Goal: Information Seeking & Learning: Learn about a topic

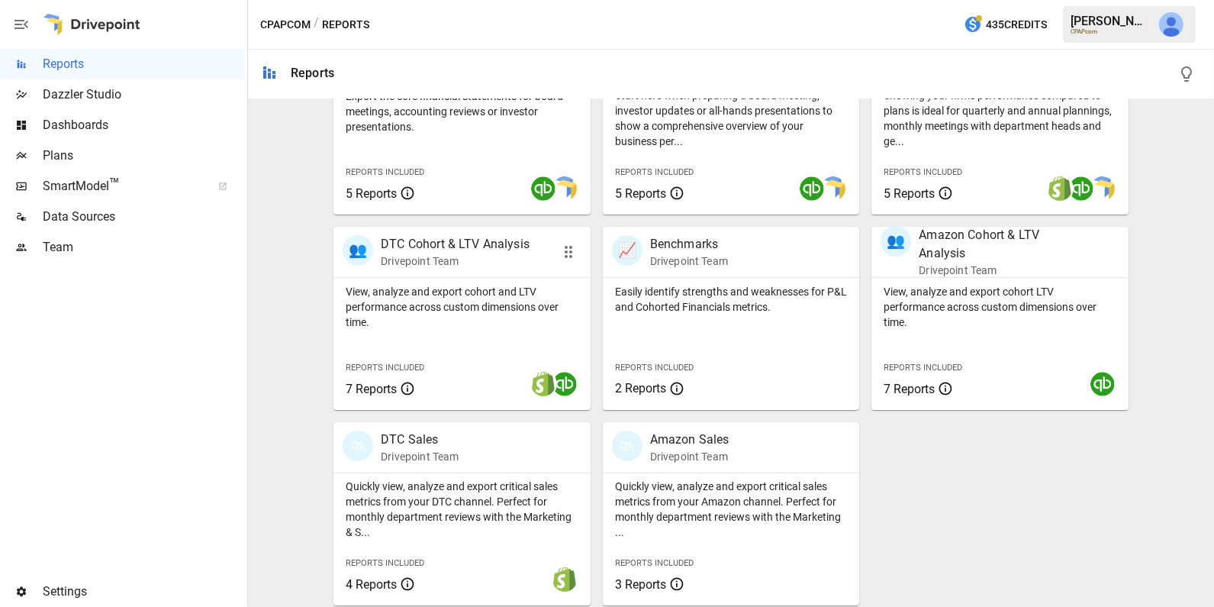
scroll to position [379, 0]
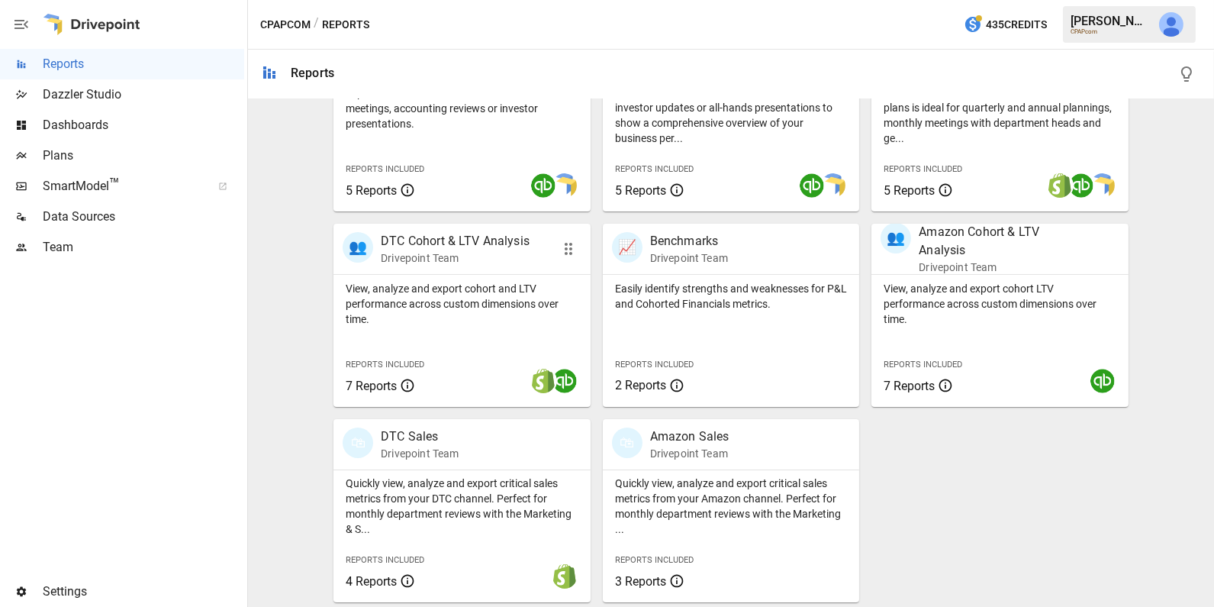
click at [490, 312] on p "View, analyze and export cohort and LTV performance across custom dimensions ov…" at bounding box center [462, 304] width 233 height 46
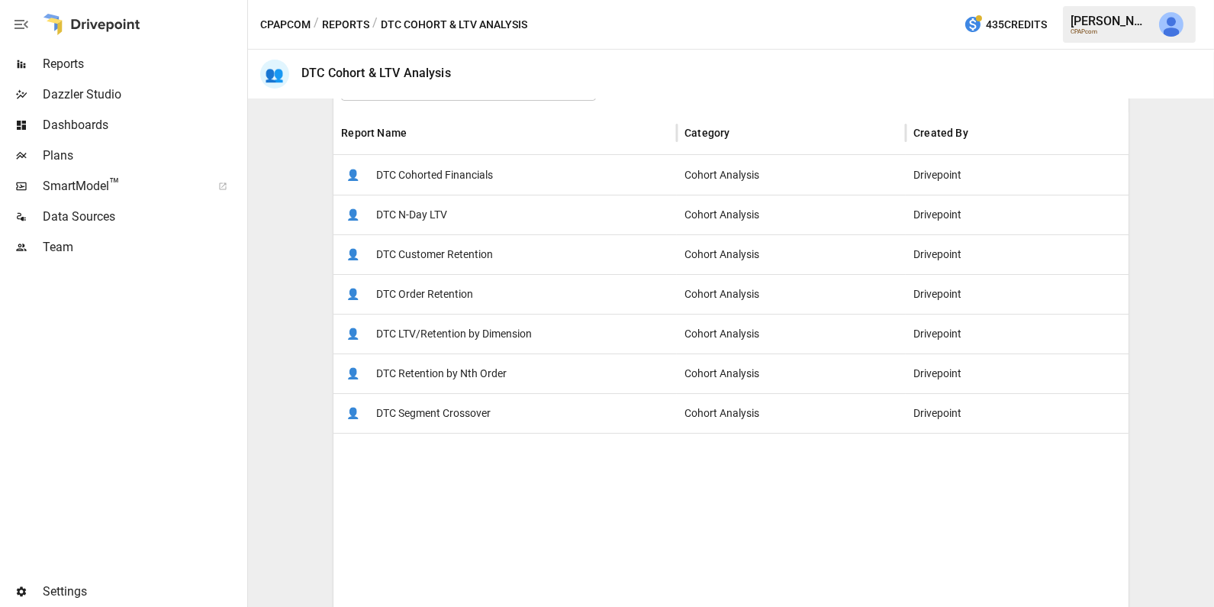
scroll to position [283, 0]
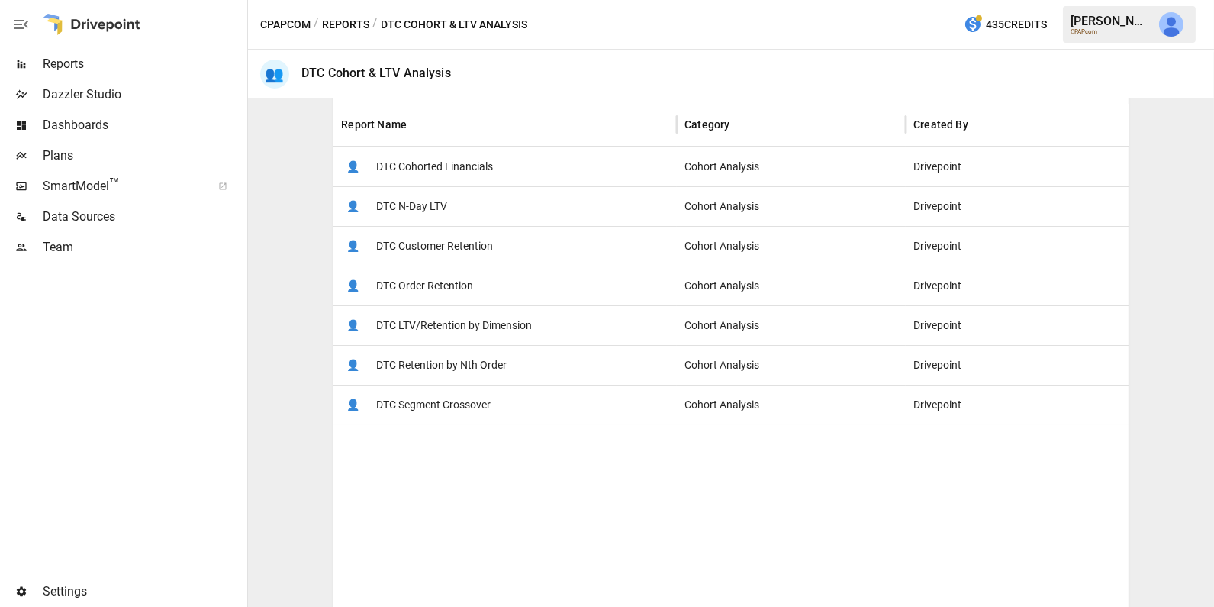
click at [330, 21] on button "Reports" at bounding box center [345, 24] width 47 height 19
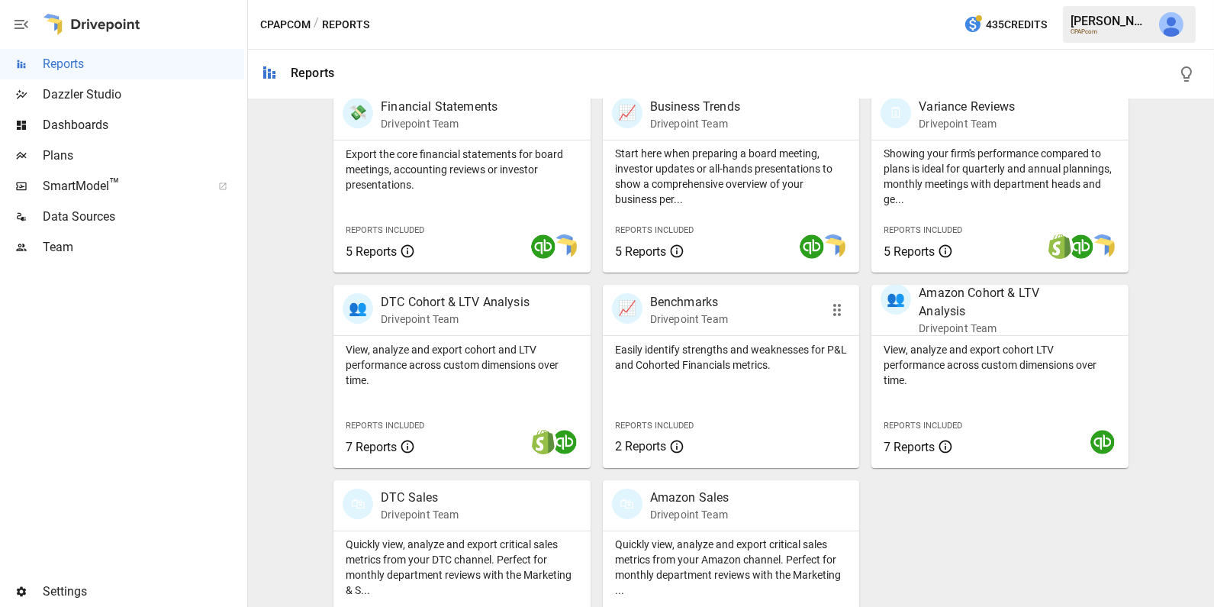
scroll to position [320, 0]
click at [750, 245] on div at bounding box center [784, 243] width 125 height 27
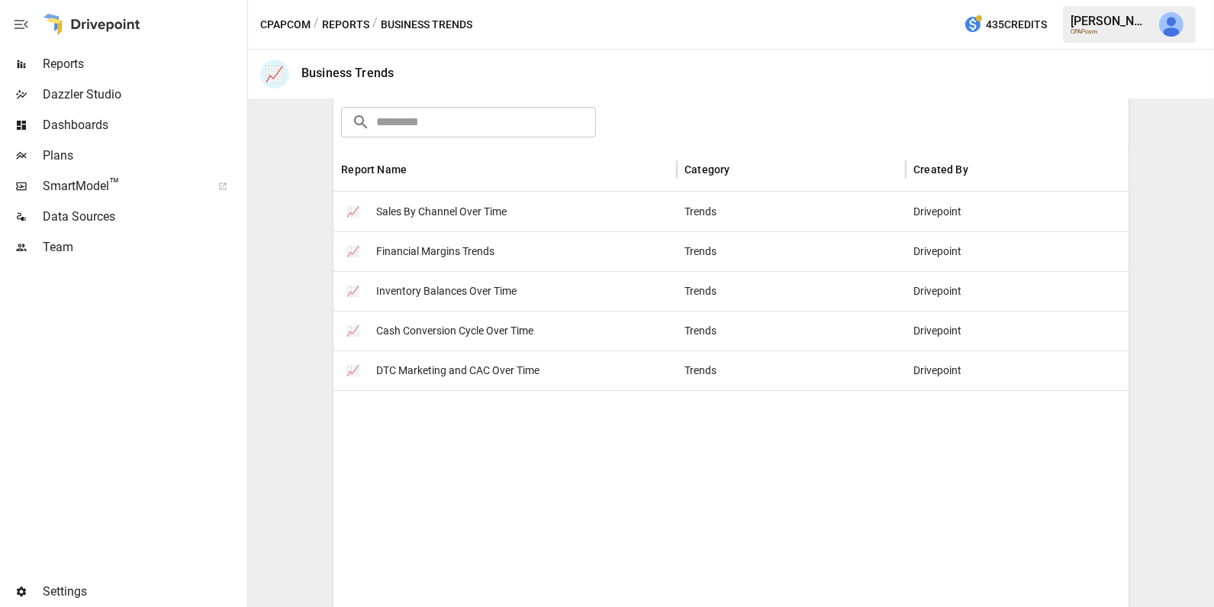
scroll to position [262, 0]
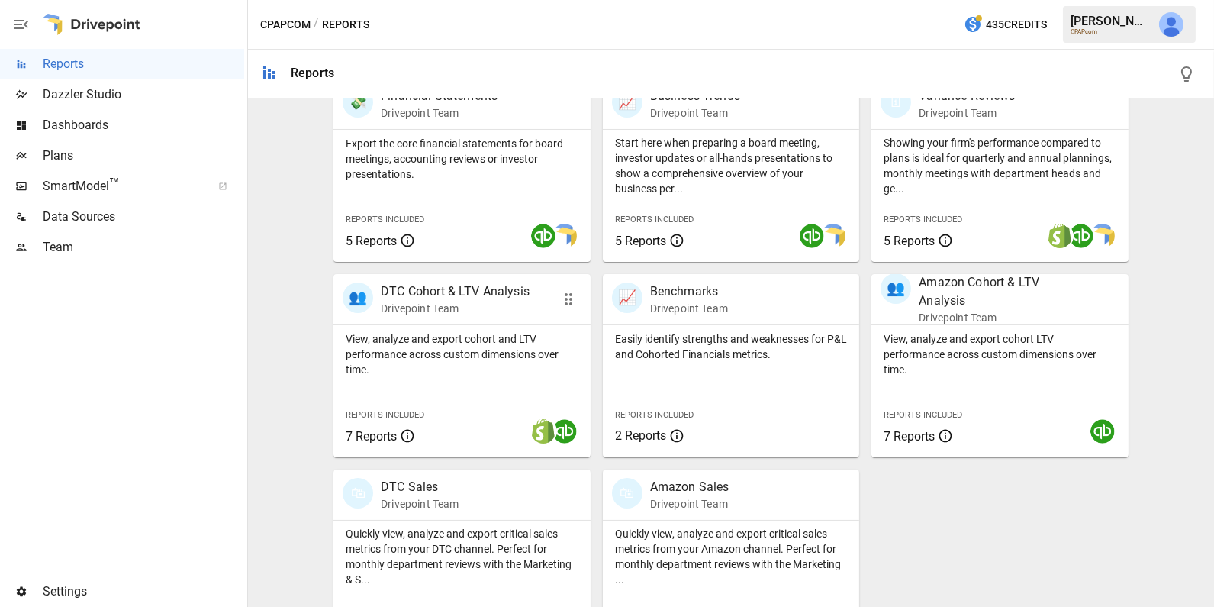
scroll to position [306, 0]
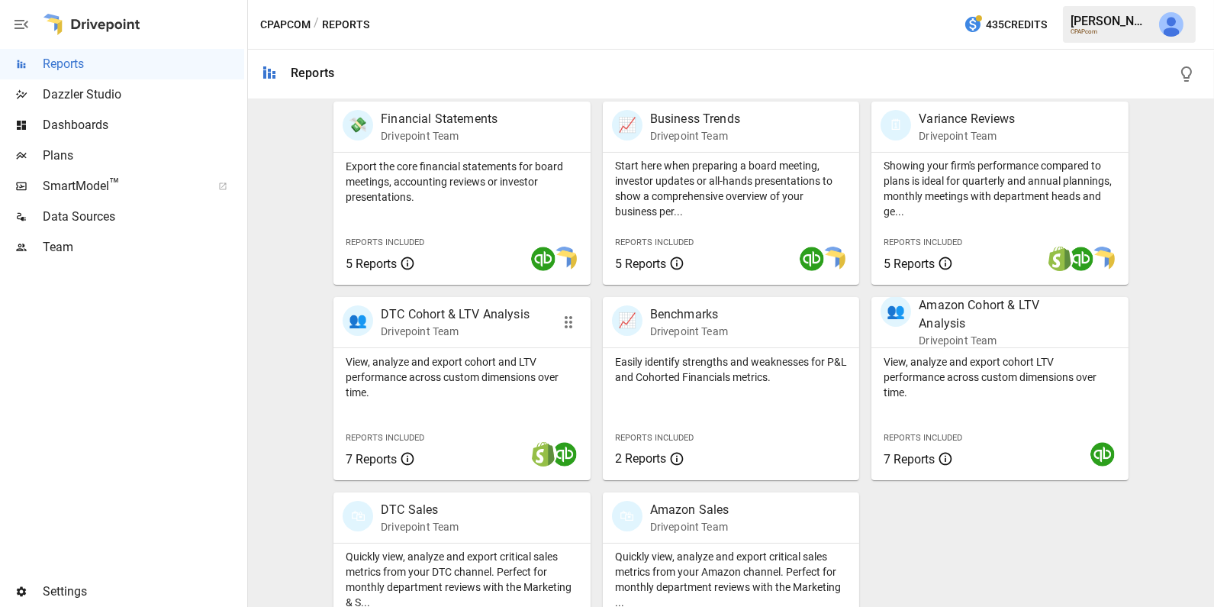
click at [509, 359] on p "View, analyze and export cohort and LTV performance across custom dimensions ov…" at bounding box center [462, 377] width 233 height 46
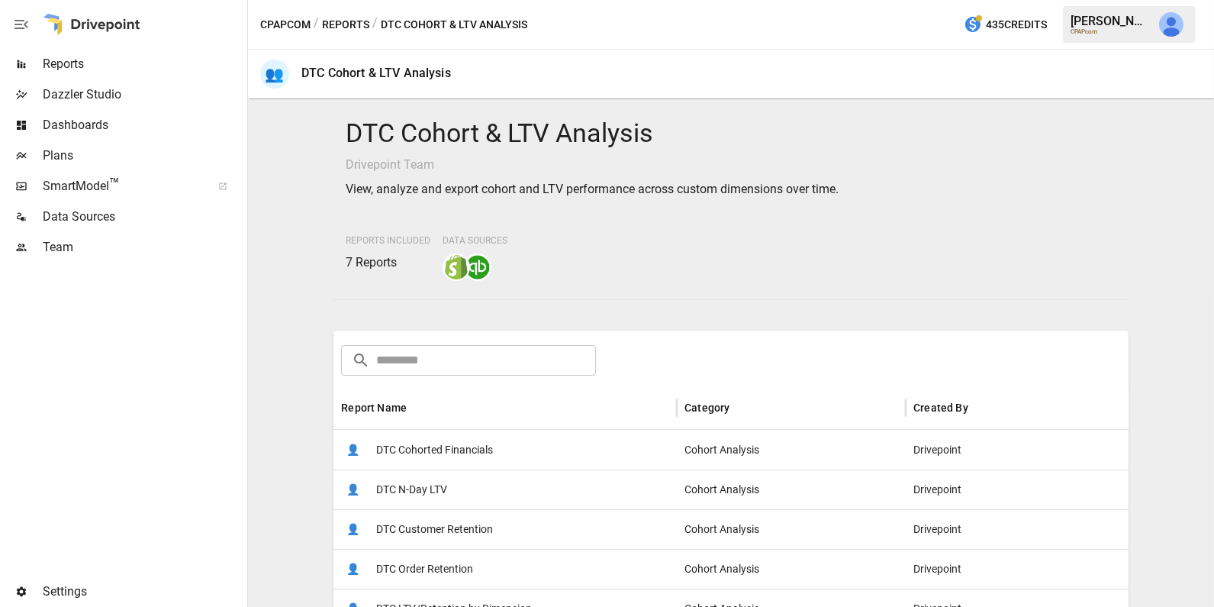
scroll to position [218, 0]
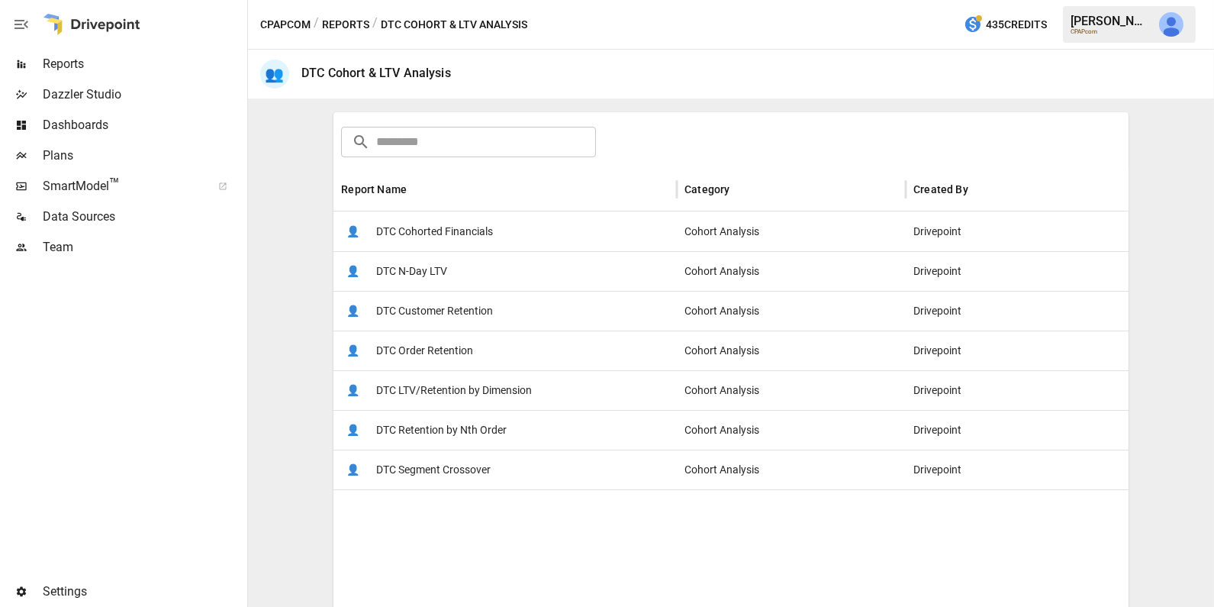
click at [490, 436] on span "DTC Retention by Nth Order" at bounding box center [441, 430] width 130 height 39
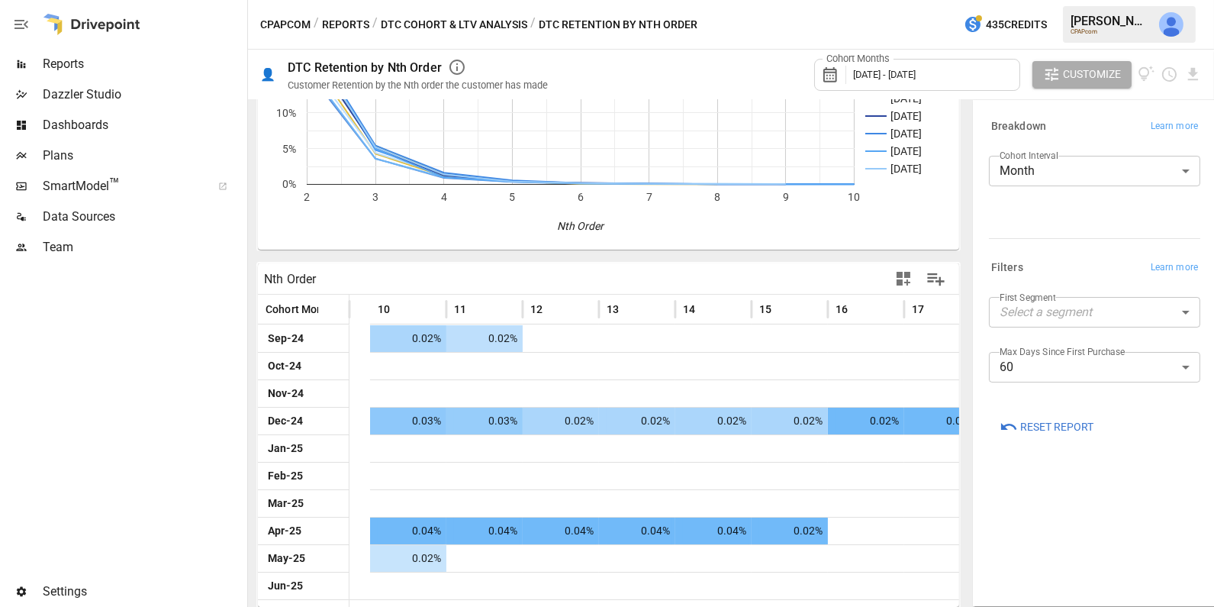
scroll to position [0, 776]
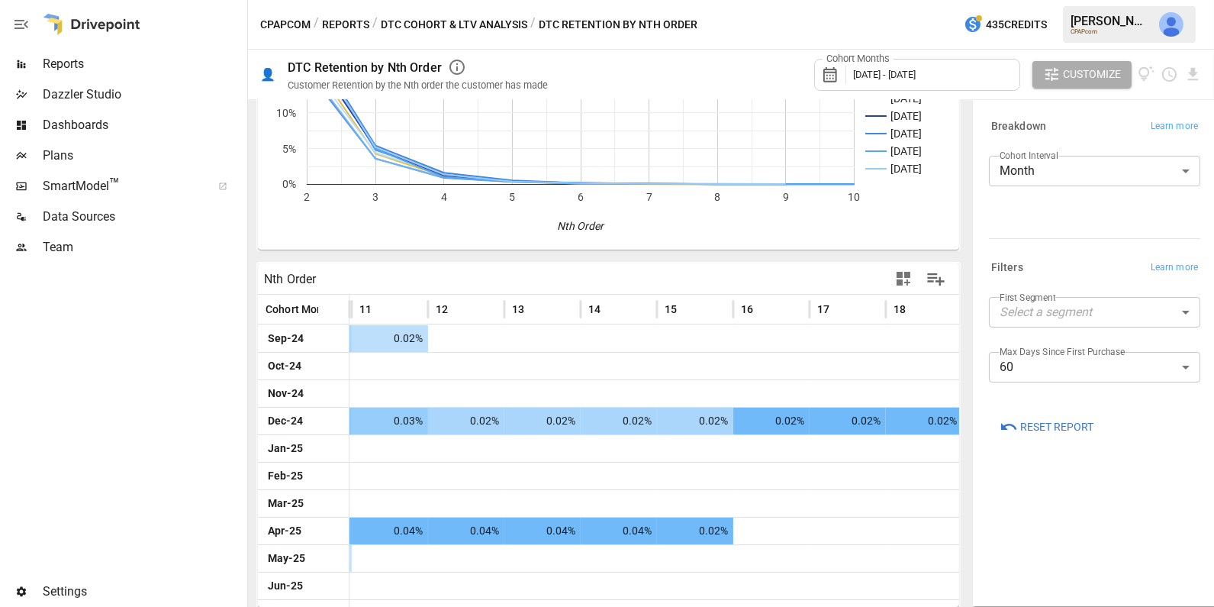
drag, startPoint x: 620, startPoint y: 601, endPoint x: 636, endPoint y: 599, distance: 16.2
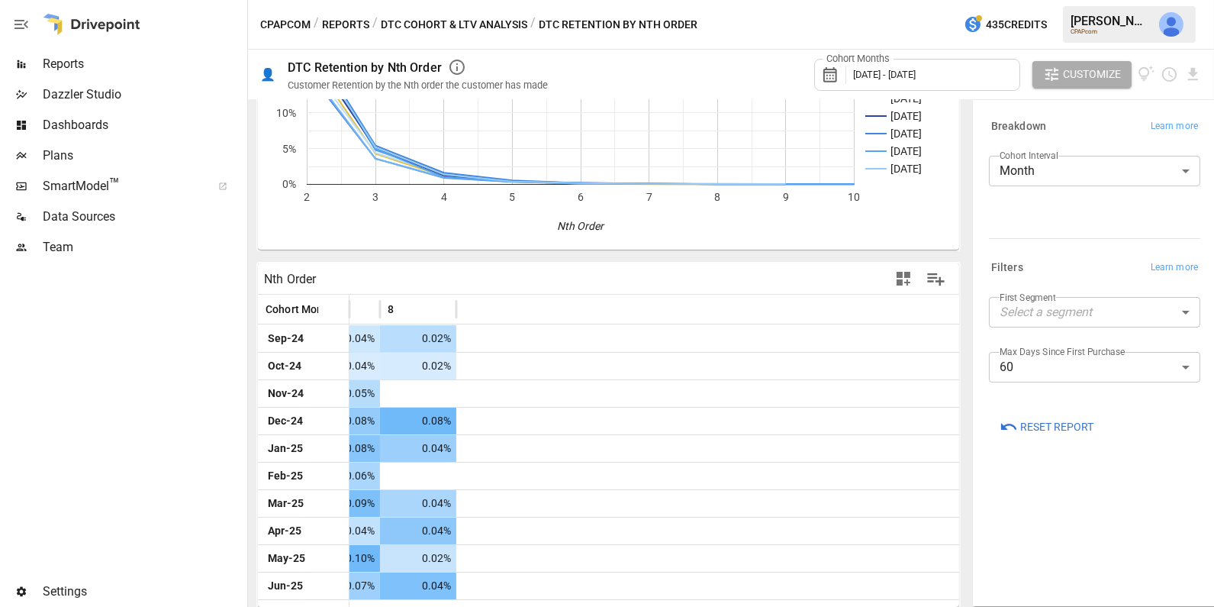
scroll to position [0, 0]
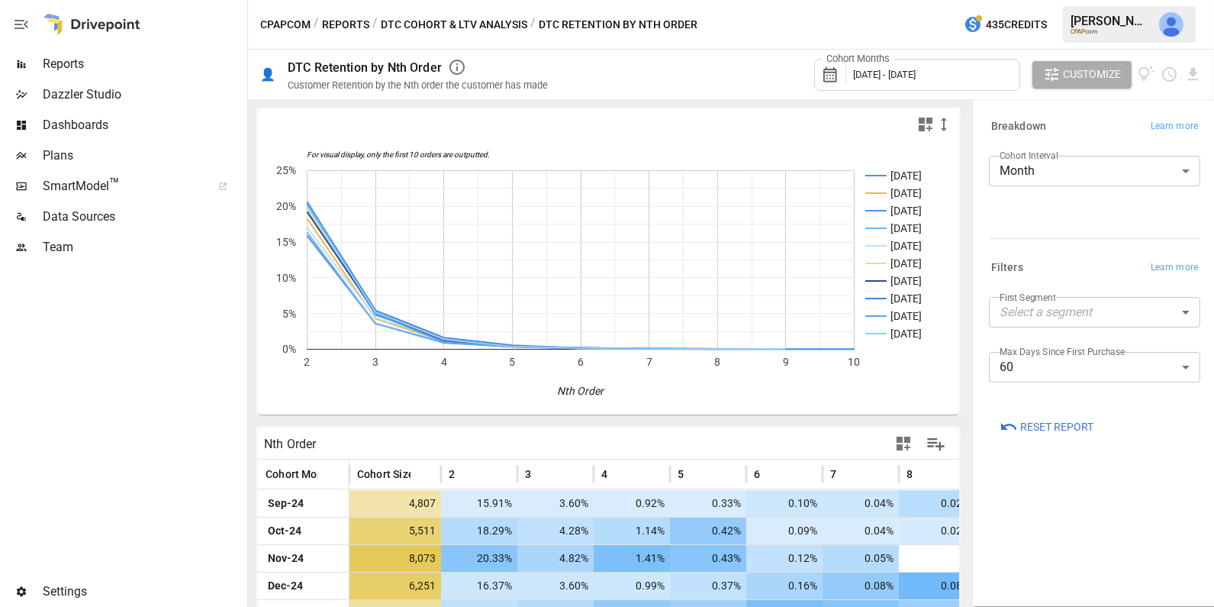
click at [404, 101] on div "For visual display, only the first 10 orders are outputted. [DATE] Oct [DATE] D…" at bounding box center [608, 352] width 721 height 507
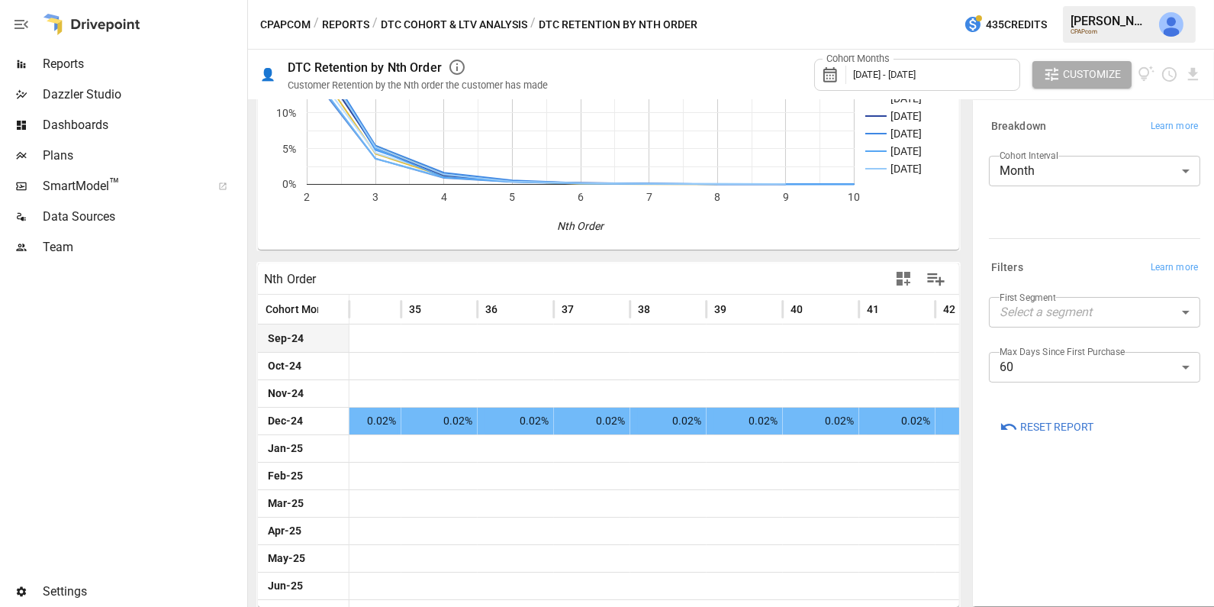
scroll to position [0, 2591]
